Goal: Information Seeking & Learning: Learn about a topic

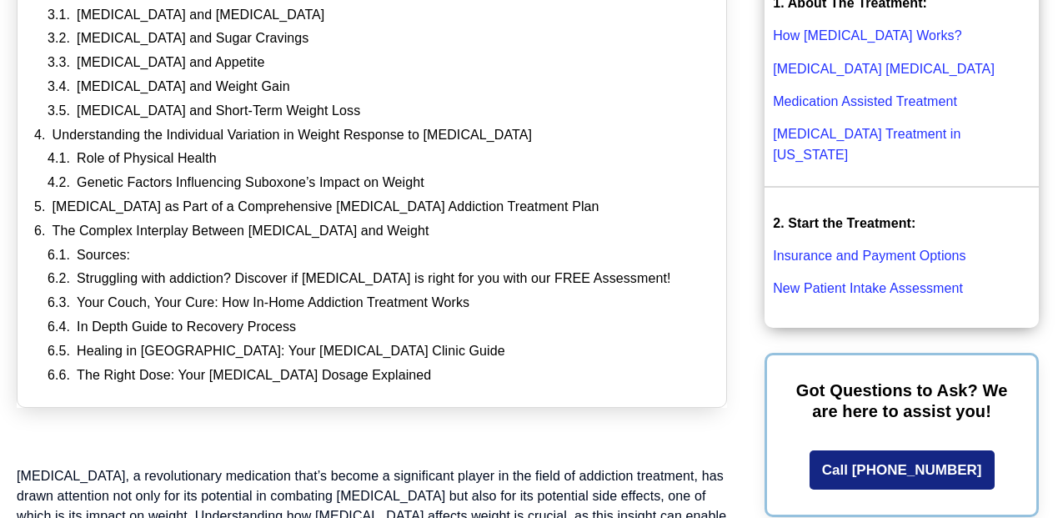
scroll to position [598, 0]
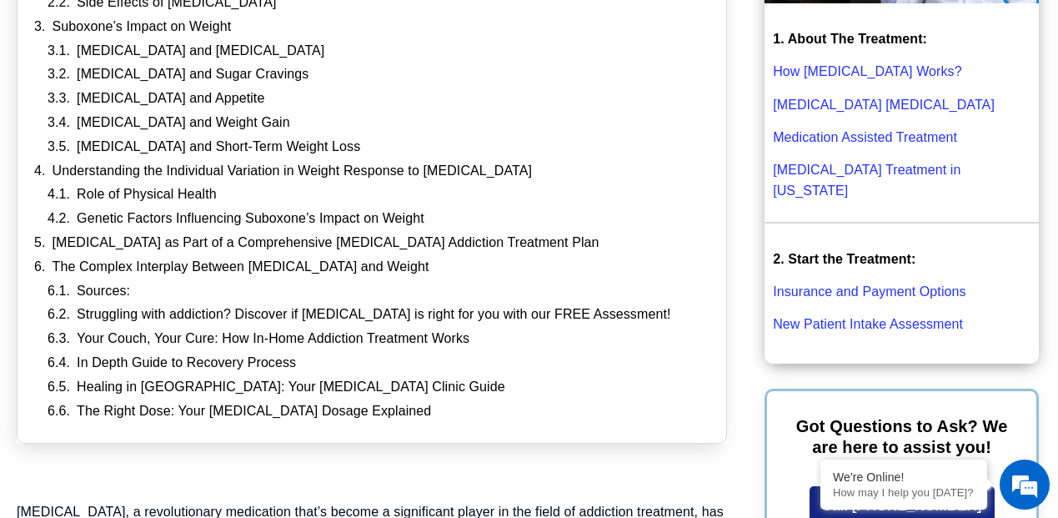
click at [328, 77] on ol "[MEDICAL_DATA] and [MEDICAL_DATA] [MEDICAL_DATA] and Sugar Cravings [MEDICAL_DA…" at bounding box center [379, 99] width 662 height 113
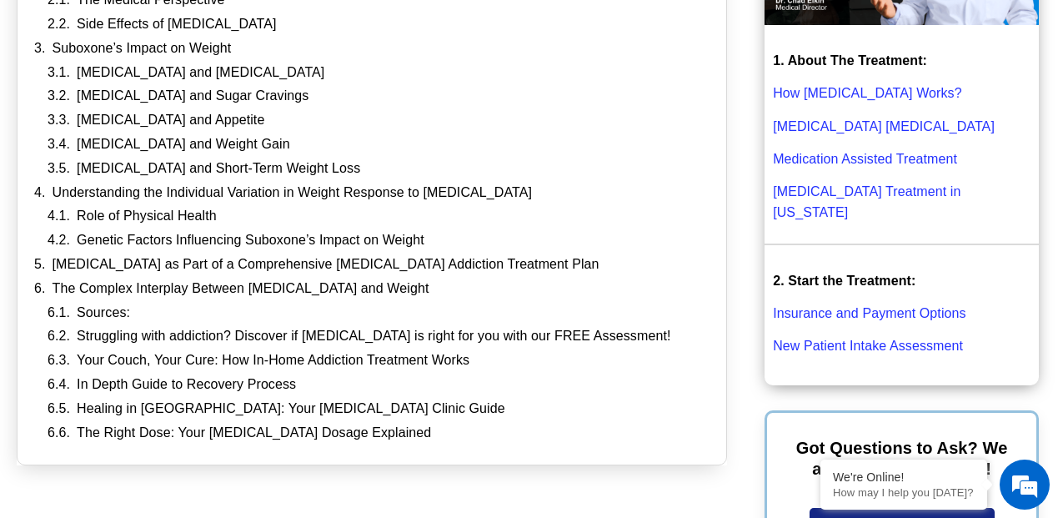
scroll to position [531, 0]
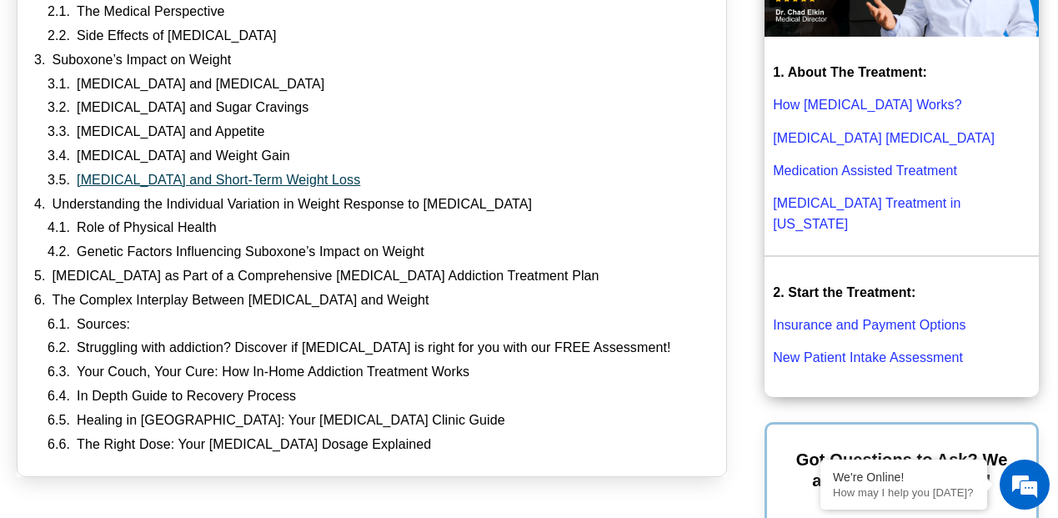
click at [264, 174] on link "[MEDICAL_DATA] and Short-Term Weight Loss" at bounding box center [218, 181] width 283 height 18
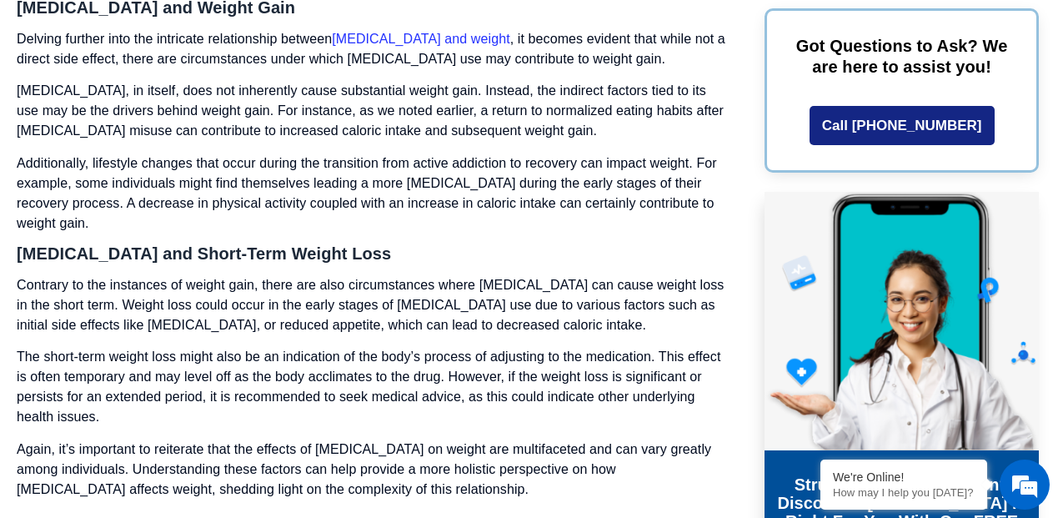
scroll to position [4090, 0]
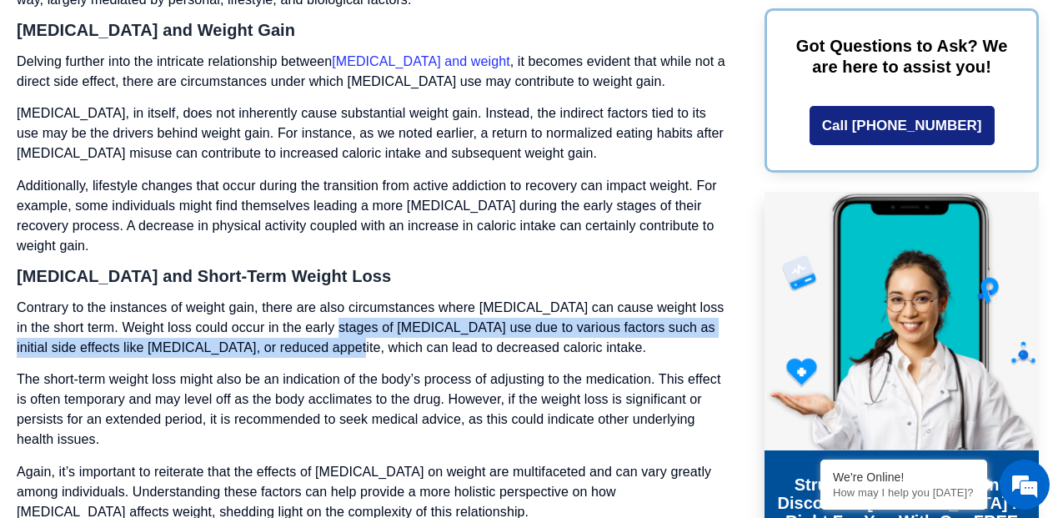
drag, startPoint x: 351, startPoint y: 237, endPoint x: 340, endPoint y: 217, distance: 22.8
click at [340, 298] on p "Contrary to the instances of weight gain, there are also circumstances where [M…" at bounding box center [372, 328] width 710 height 60
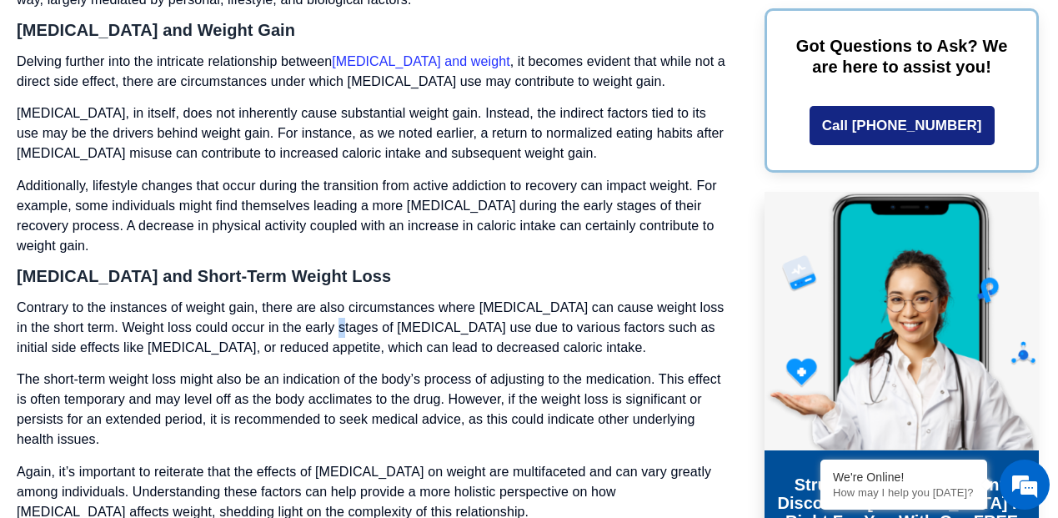
click at [340, 298] on p "Contrary to the instances of weight gain, there are also circumstances where [M…" at bounding box center [372, 328] width 710 height 60
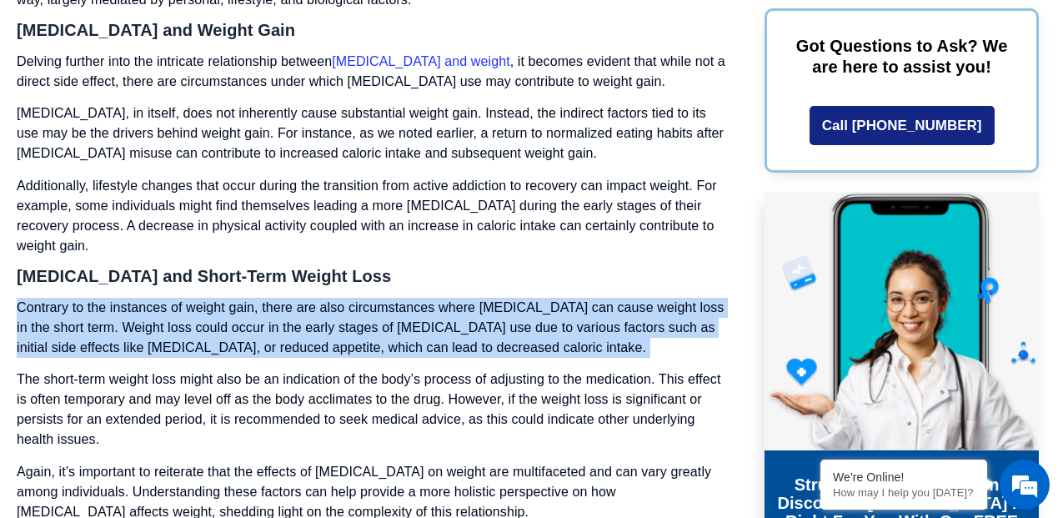
click at [340, 298] on p "Contrary to the instances of weight gain, there are also circumstances where [M…" at bounding box center [372, 328] width 710 height 60
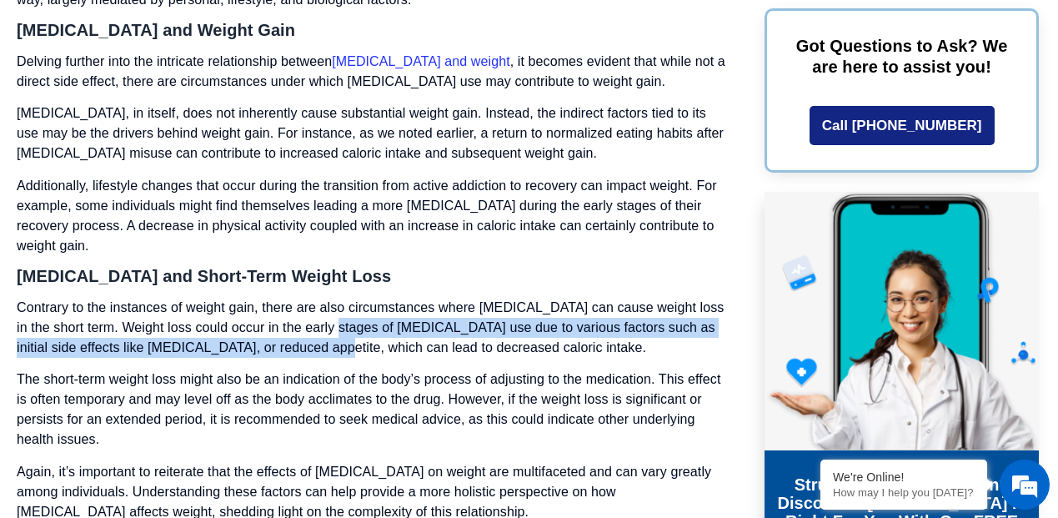
drag, startPoint x: 340, startPoint y: 217, endPoint x: 340, endPoint y: 245, distance: 28.3
click at [340, 298] on p "Contrary to the instances of weight gain, there are also circumstances where [M…" at bounding box center [372, 328] width 710 height 60
drag, startPoint x: 340, startPoint y: 245, endPoint x: 335, endPoint y: 225, distance: 20.6
click at [335, 298] on p "Contrary to the instances of weight gain, there are also circumstances where [M…" at bounding box center [372, 328] width 710 height 60
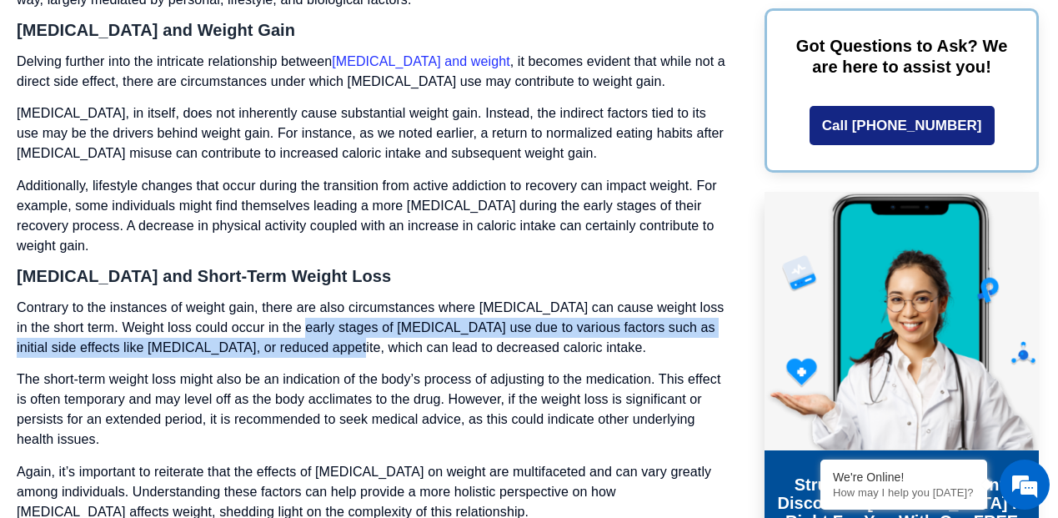
click at [335, 298] on p "Contrary to the instances of weight gain, there are also circumstances where [M…" at bounding box center [372, 328] width 710 height 60
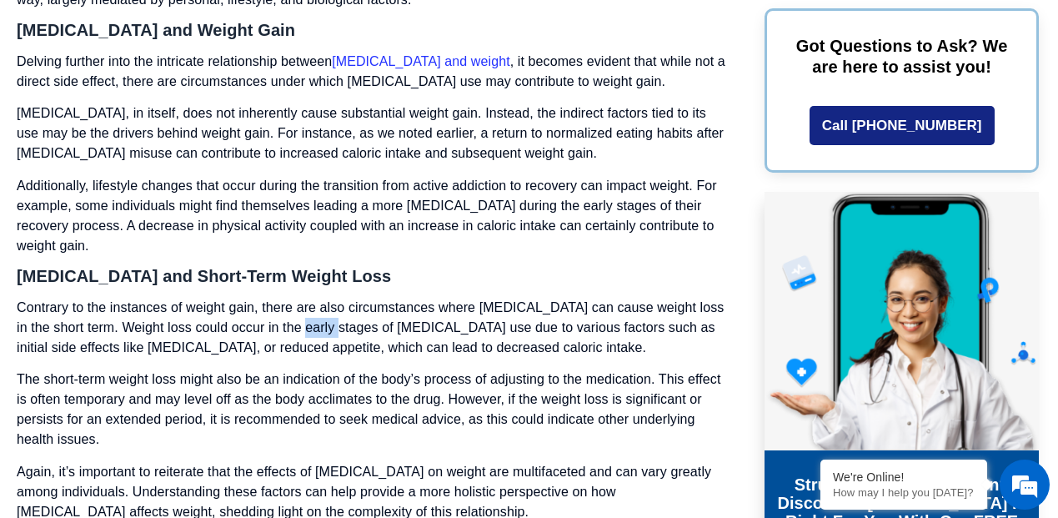
click at [335, 298] on p "Contrary to the instances of weight gain, there are also circumstances where [M…" at bounding box center [372, 328] width 710 height 60
drag, startPoint x: 335, startPoint y: 225, endPoint x: 329, endPoint y: 238, distance: 14.6
click at [329, 298] on p "Contrary to the instances of weight gain, there are also circumstances where [M…" at bounding box center [372, 328] width 710 height 60
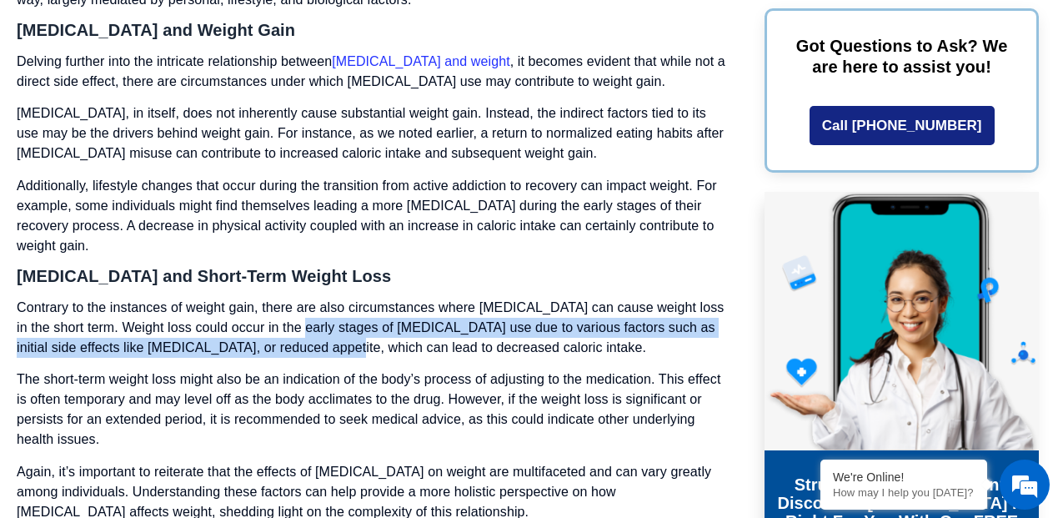
click at [329, 298] on p "Contrary to the instances of weight gain, there are also circumstances where [M…" at bounding box center [372, 328] width 710 height 60
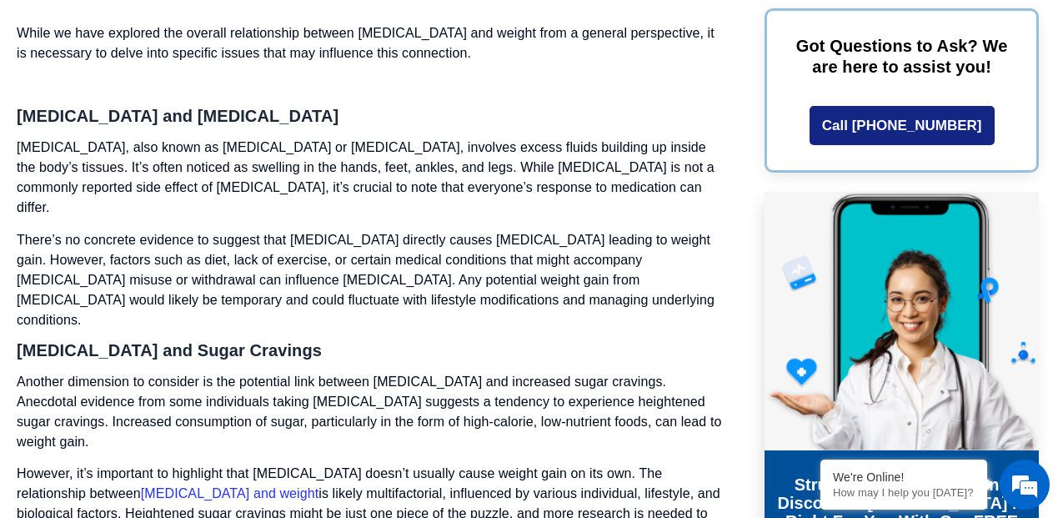
scroll to position [3256, 0]
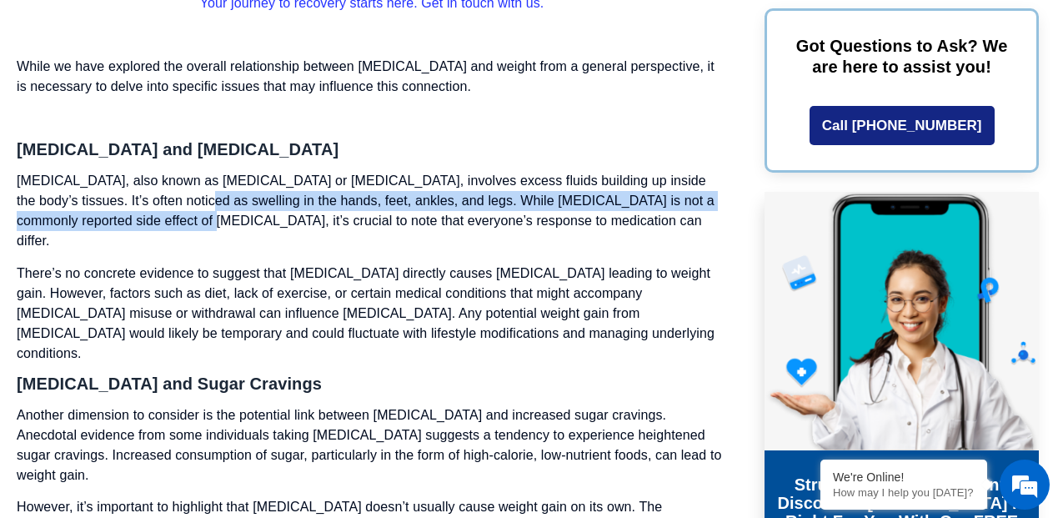
drag, startPoint x: 141, startPoint y: 198, endPoint x: 141, endPoint y: 185, distance: 12.5
click at [141, 185] on p "[MEDICAL_DATA], also known as [MEDICAL_DATA] or [MEDICAL_DATA], involves excess…" at bounding box center [372, 211] width 710 height 80
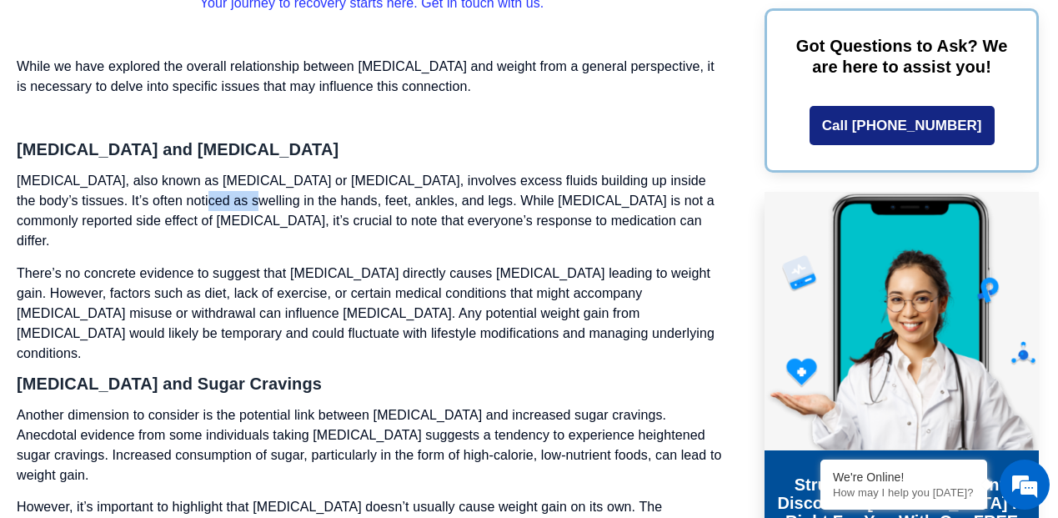
click at [141, 185] on p "[MEDICAL_DATA], also known as [MEDICAL_DATA] or [MEDICAL_DATA], involves excess…" at bounding box center [372, 211] width 710 height 80
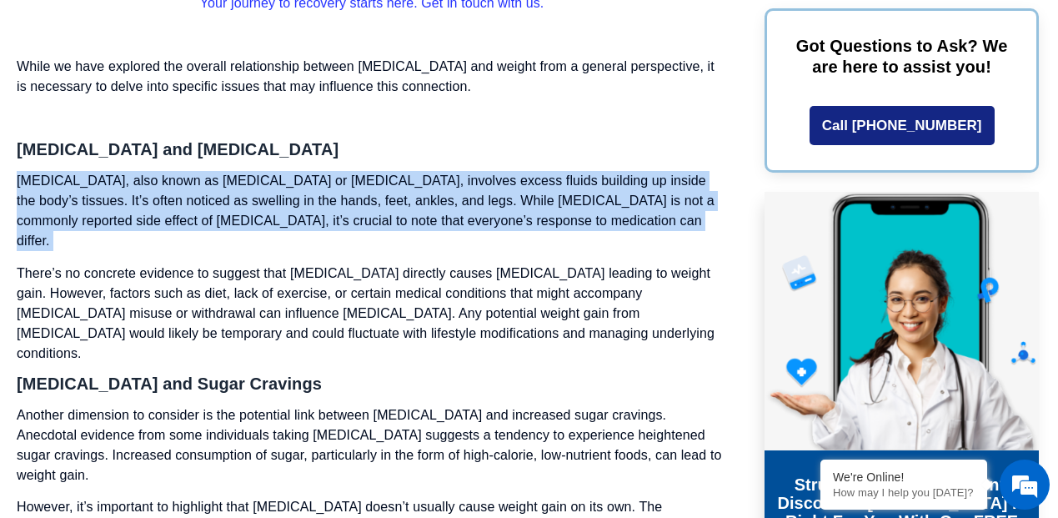
click at [141, 185] on p "[MEDICAL_DATA], also known as [MEDICAL_DATA] or [MEDICAL_DATA], involves excess…" at bounding box center [372, 211] width 710 height 80
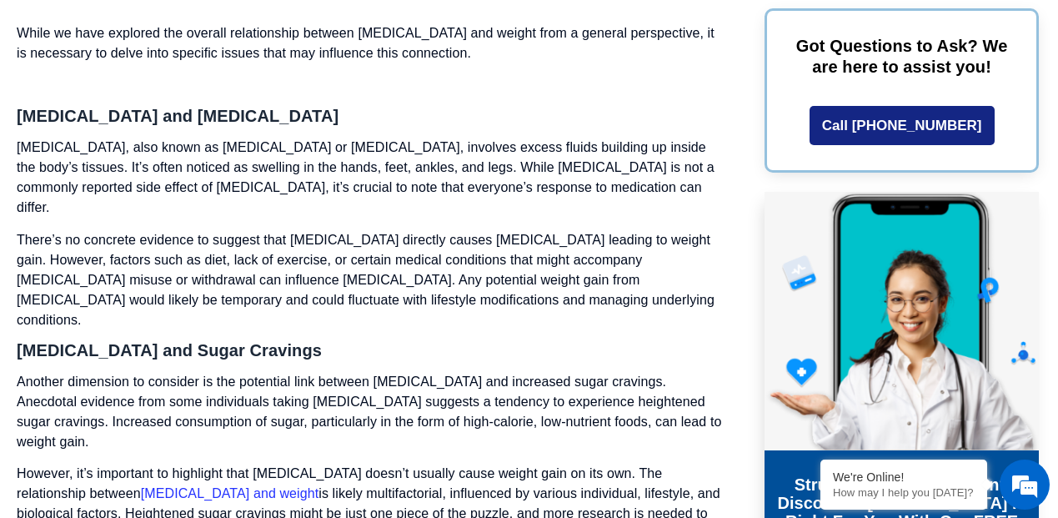
scroll to position [3323, 0]
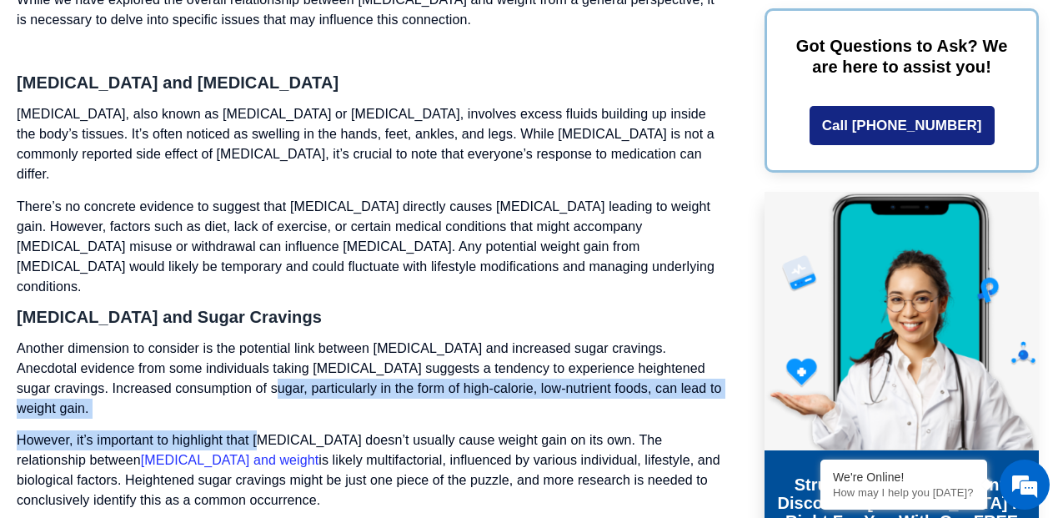
drag, startPoint x: 263, startPoint y: 363, endPoint x: 247, endPoint y: 324, distance: 41.8
click at [247, 338] on p "Another dimension to consider is the potential link between [MEDICAL_DATA] and …" at bounding box center [372, 378] width 710 height 80
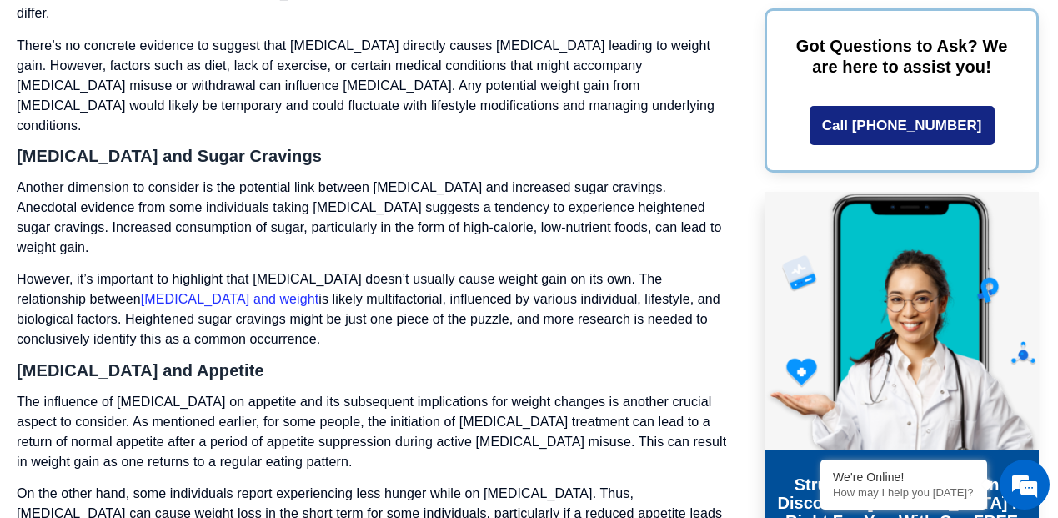
scroll to position [3489, 0]
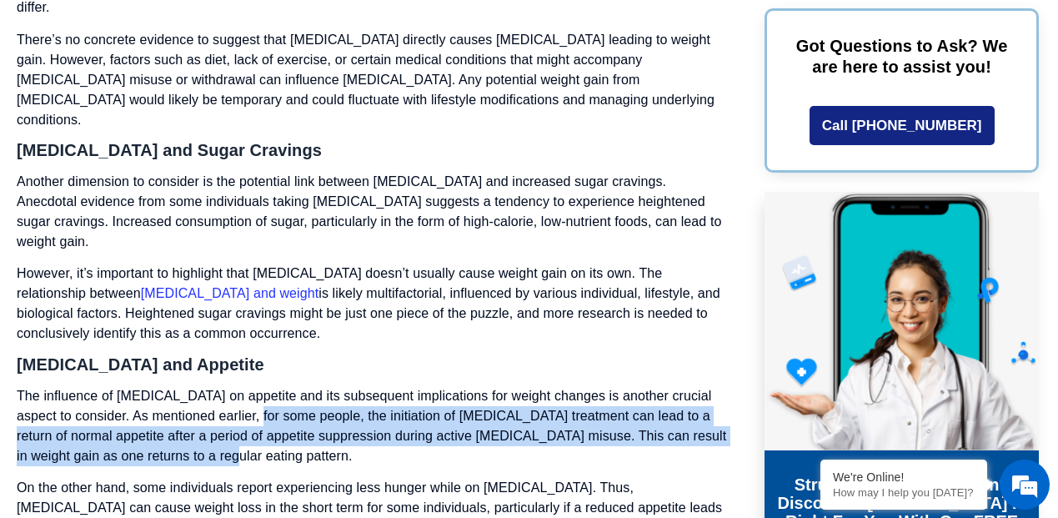
drag, startPoint x: 250, startPoint y: 381, endPoint x: 240, endPoint y: 325, distance: 56.7
click at [240, 386] on p "The influence of [MEDICAL_DATA] on appetite and its subsequent implications for…" at bounding box center [372, 426] width 710 height 80
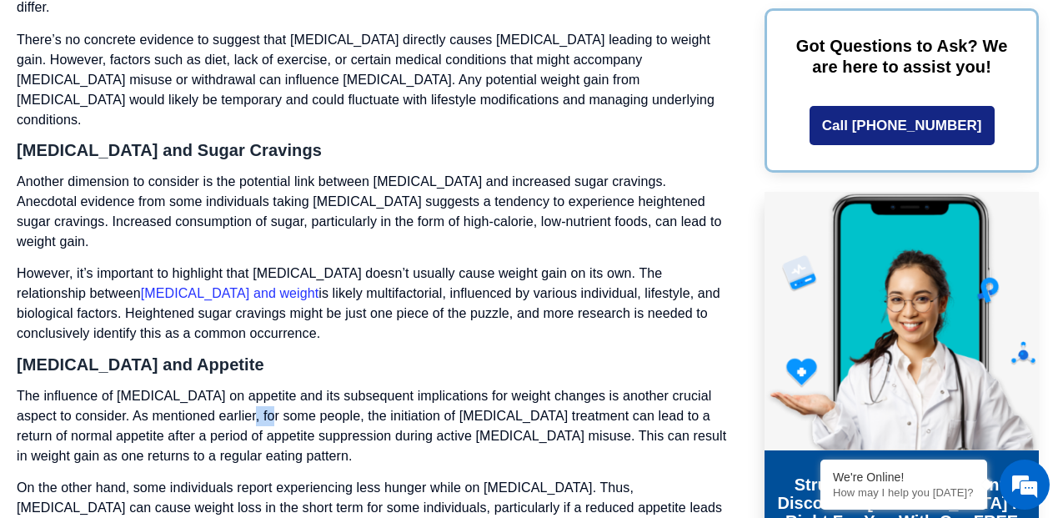
click at [240, 386] on p "The influence of [MEDICAL_DATA] on appetite and its subsequent implications for…" at bounding box center [372, 426] width 710 height 80
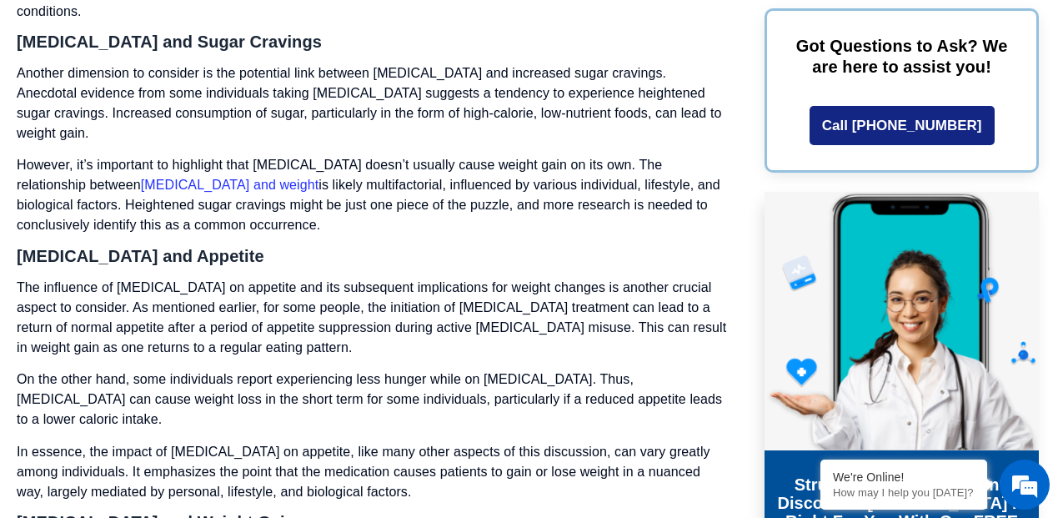
scroll to position [3623, 0]
